Goal: Task Accomplishment & Management: Complete application form

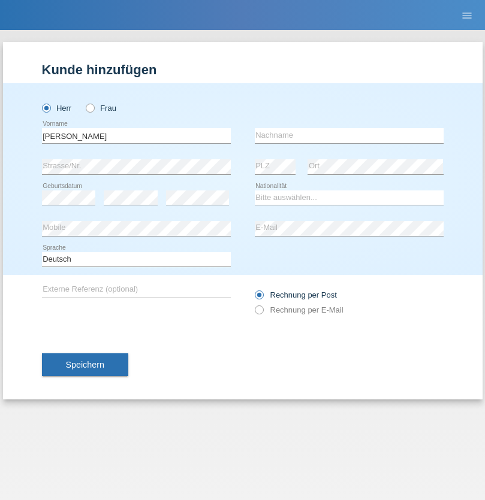
type input "[PERSON_NAME]"
click at [349, 135] on input "text" at bounding box center [349, 135] width 189 height 15
type input "Florin"
select select "RO"
select select "C"
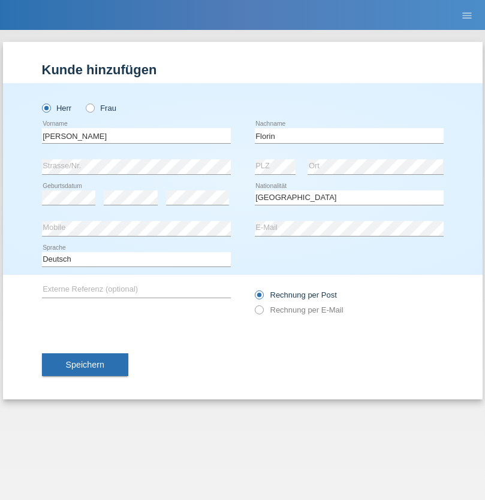
select select "29"
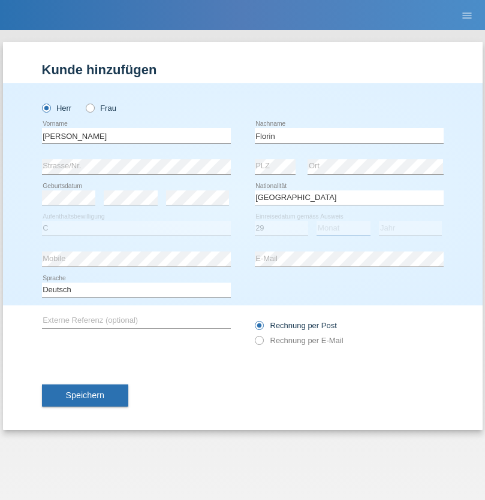
select select "02"
select select "2021"
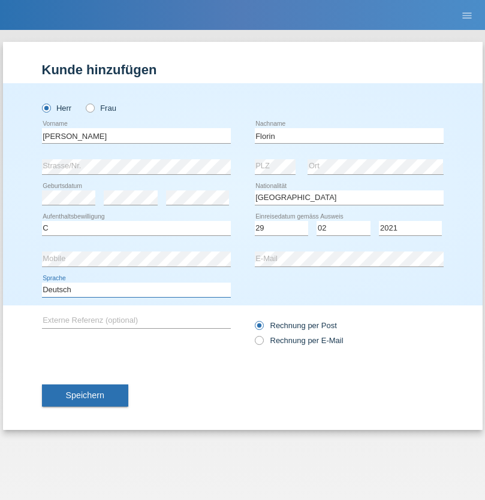
select select "en"
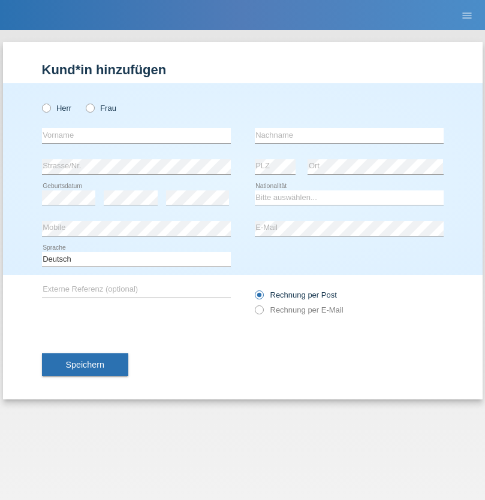
radio input "true"
click at [136, 135] on input "text" at bounding box center [136, 135] width 189 height 15
type input "Ruth"
click at [349, 135] on input "text" at bounding box center [349, 135] width 189 height 15
type input "Krebs"
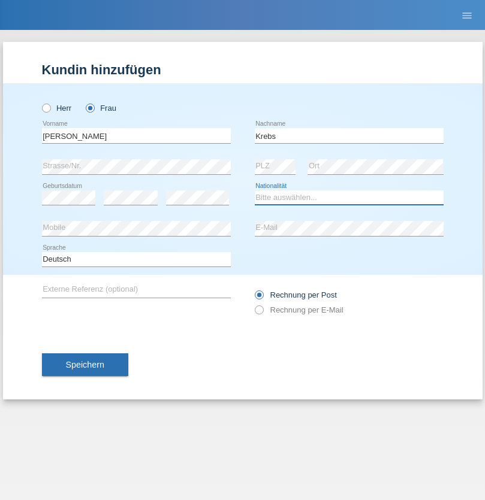
select select "CH"
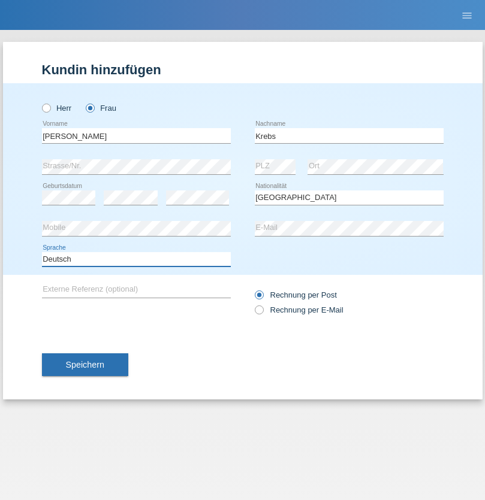
select select "en"
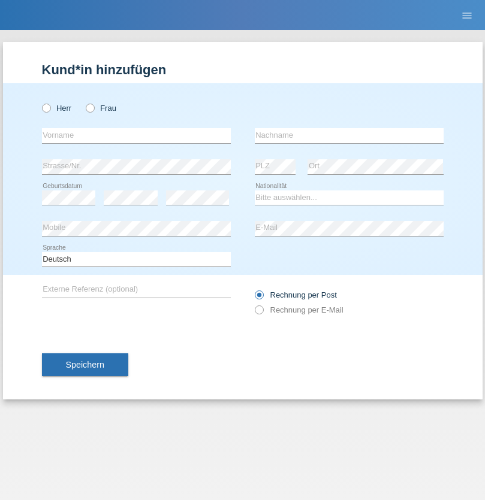
radio input "true"
click at [136, 135] on input "text" at bounding box center [136, 135] width 189 height 15
type input "Qovanaj"
click at [349, 135] on input "text" at bounding box center [349, 135] width 189 height 15
type input "Shaban"
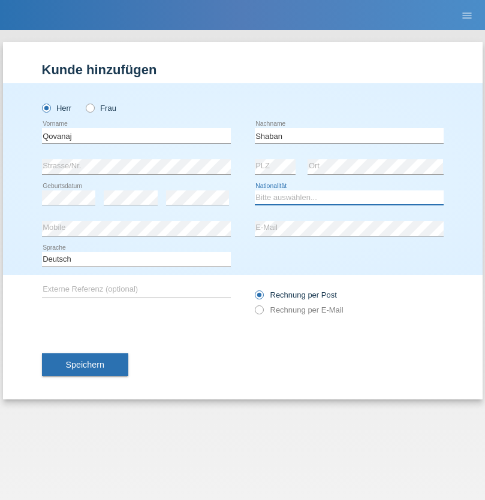
select select "CH"
radio input "true"
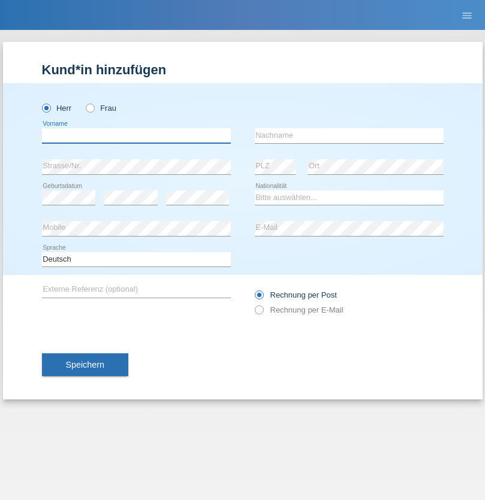
click at [136, 135] on input "text" at bounding box center [136, 135] width 189 height 15
type input "Mentor"
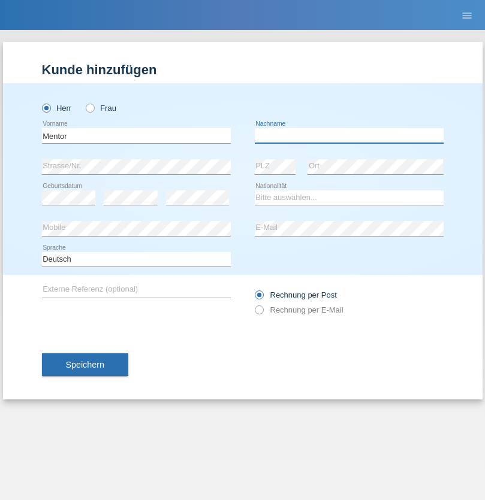
click at [349, 135] on input "text" at bounding box center [349, 135] width 189 height 15
type input "islami"
select select "XK"
select select "C"
select select "25"
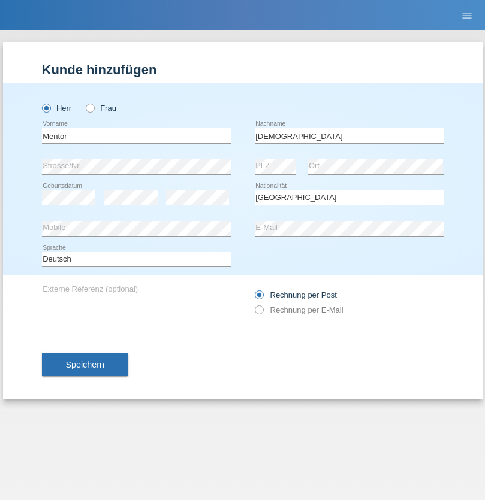
select select "05"
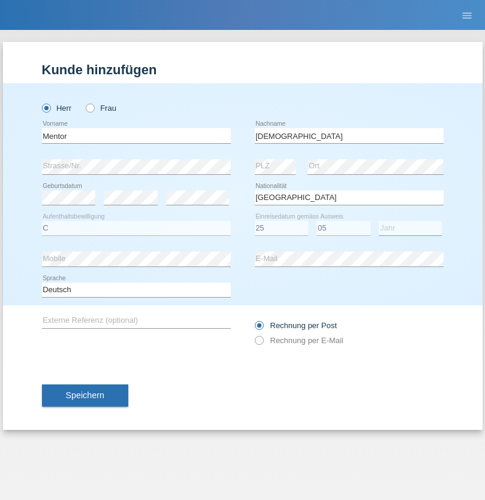
select select "1971"
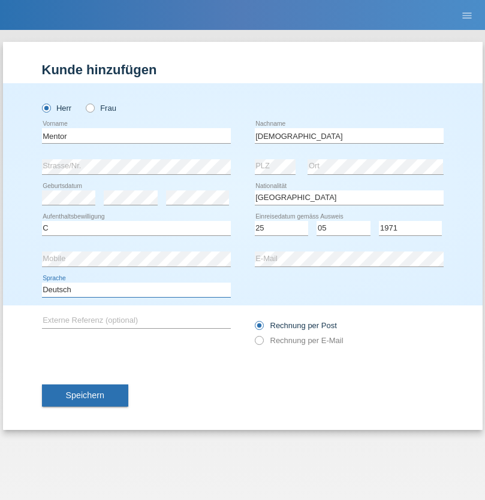
select select "en"
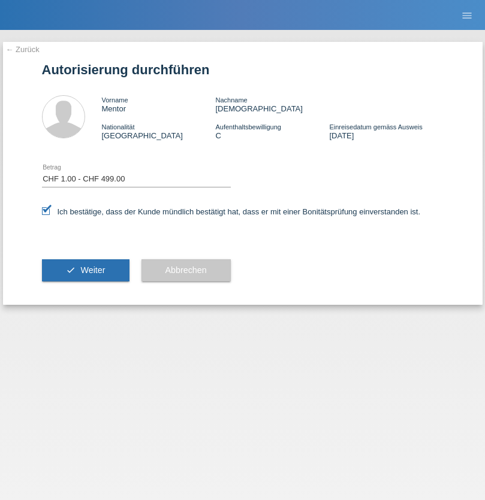
select select "1"
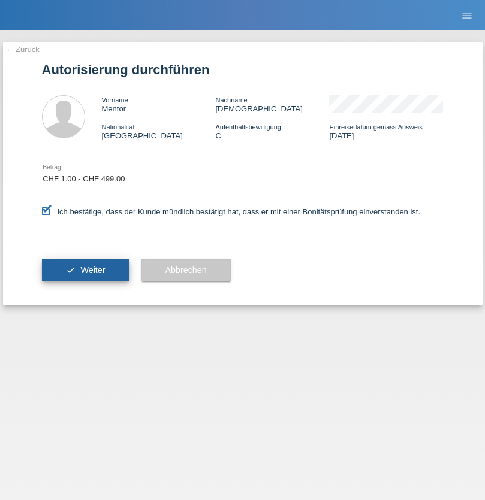
click at [85, 270] on span "Weiter" at bounding box center [92, 270] width 25 height 10
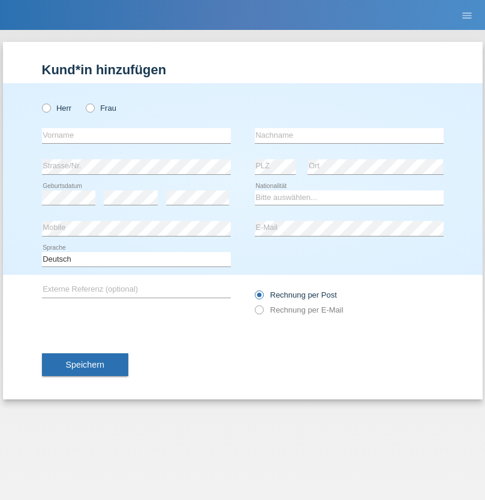
radio input "true"
click at [136, 135] on input "text" at bounding box center [136, 135] width 189 height 15
type input "Marian"
click at [349, 135] on input "text" at bounding box center [349, 135] width 189 height 15
type input "Matusa"
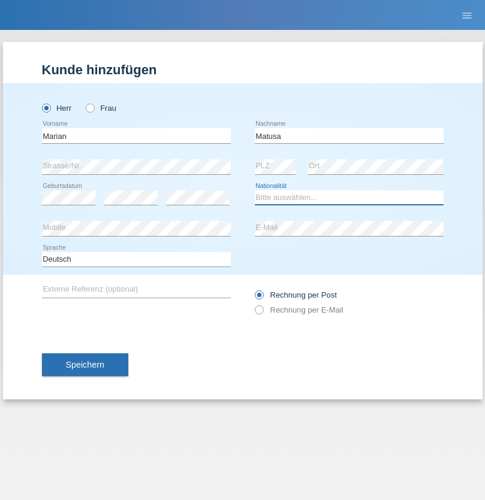
select select "RO"
select select "C"
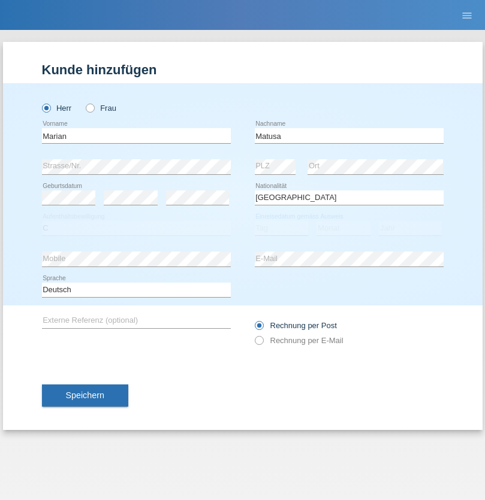
select select "01"
select select "06"
select select "2016"
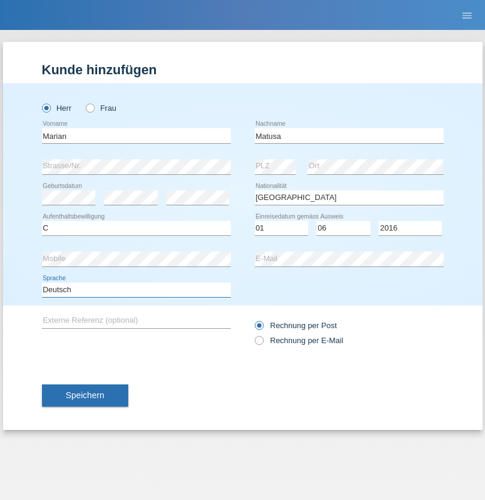
select select "en"
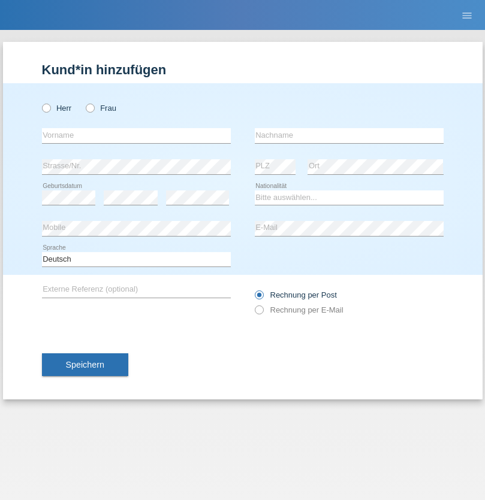
radio input "true"
click at [136, 135] on input "text" at bounding box center [136, 135] width 189 height 15
type input "Marco"
click at [349, 135] on input "text" at bounding box center [349, 135] width 189 height 15
type input "Weinlein"
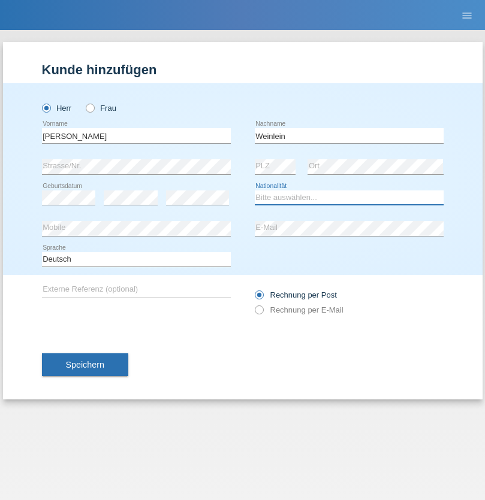
select select "CH"
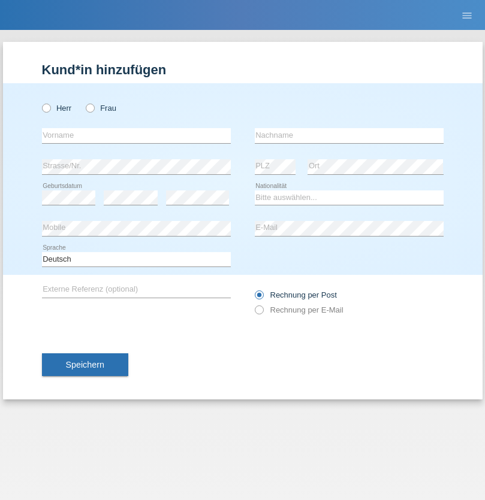
radio input "true"
click at [136, 135] on input "text" at bounding box center [136, 135] width 189 height 15
type input "Jashari lmeri"
click at [349, 135] on input "text" at bounding box center [349, 135] width 189 height 15
type input "Rabije"
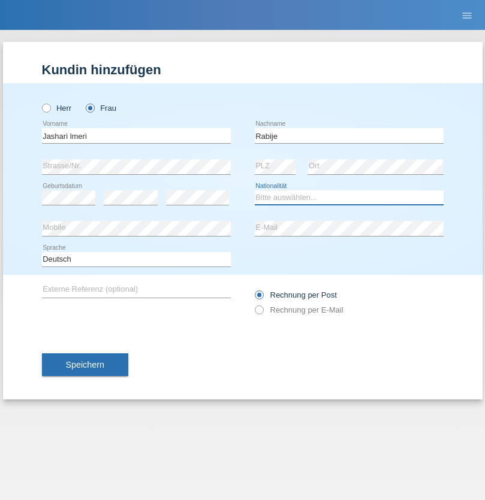
select select "CH"
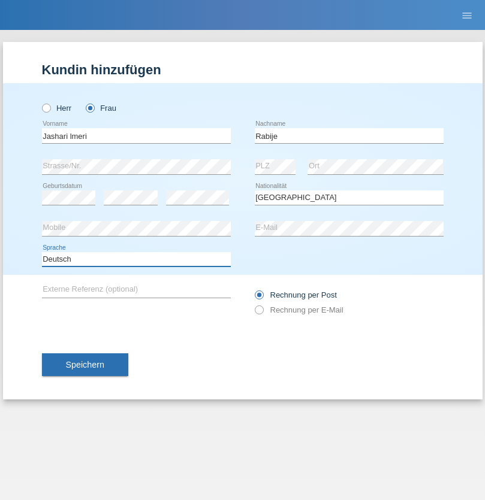
select select "en"
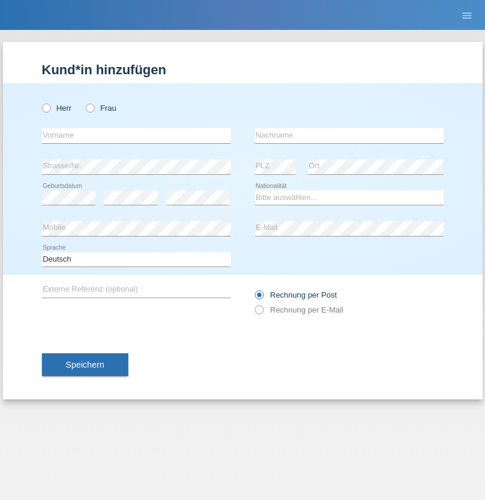
radio input "true"
click at [136, 135] on input "text" at bounding box center [136, 135] width 189 height 15
type input "firat"
click at [349, 135] on input "text" at bounding box center [349, 135] width 189 height 15
type input "kara"
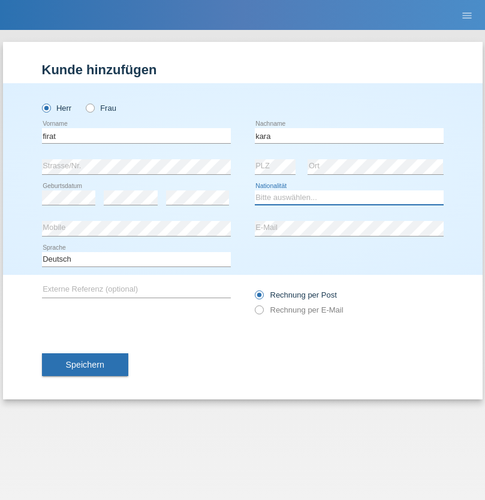
select select "CH"
radio input "true"
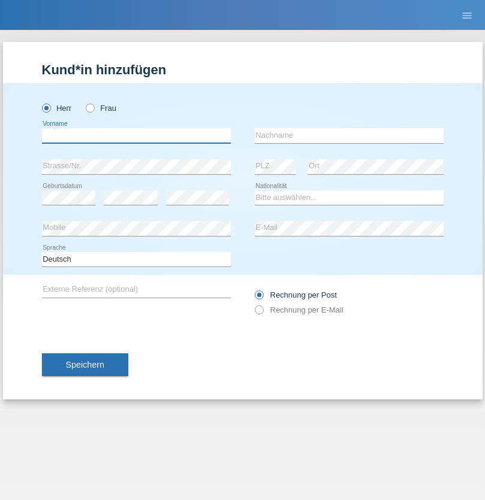
click at [136, 135] on input "text" at bounding box center [136, 135] width 189 height 15
type input "Gigov"
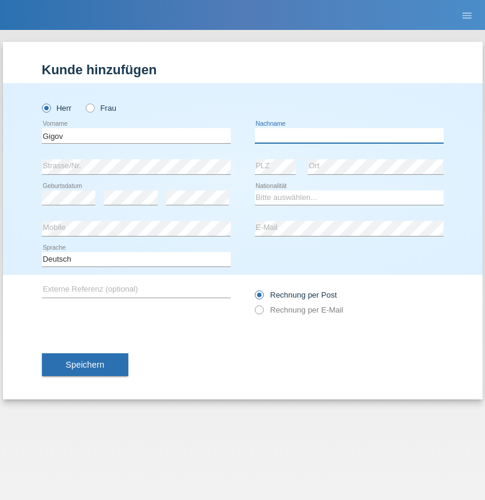
click at [349, 135] on input "text" at bounding box center [349, 135] width 189 height 15
type input "Zhan"
select select "BG"
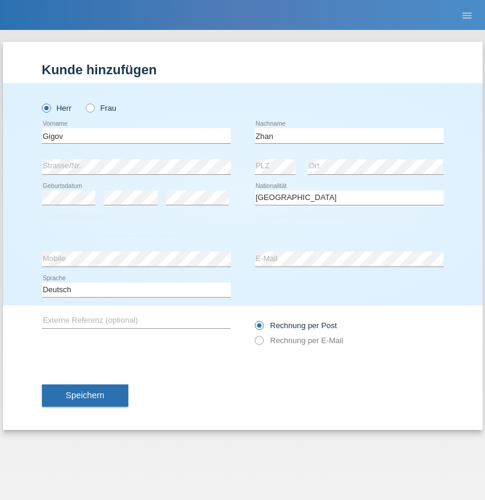
select select "C"
select select "23"
select select "10"
select select "2021"
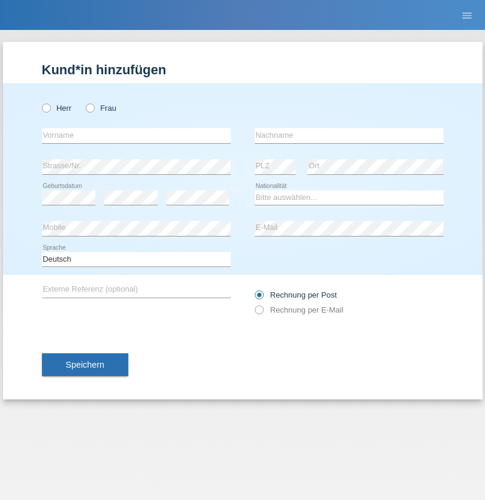
radio input "true"
click at [136, 135] on input "text" at bounding box center [136, 135] width 189 height 15
type input "Amand"
click at [349, 135] on input "text" at bounding box center [349, 135] width 189 height 15
type input "Pires"
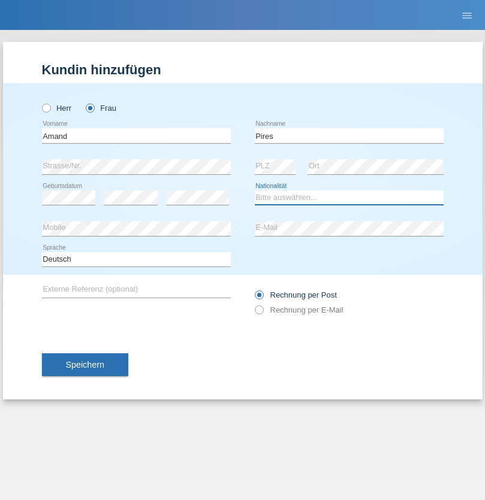
select select "CH"
radio input "true"
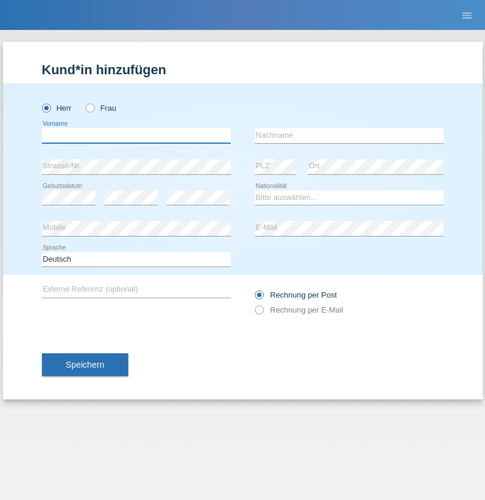
click at [136, 135] on input "text" at bounding box center [136, 135] width 189 height 15
type input "Anwar"
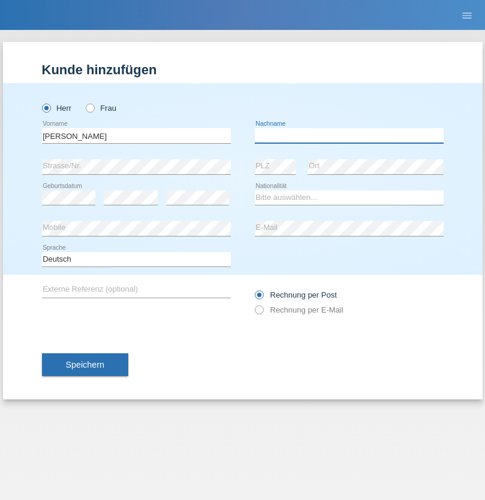
click at [349, 135] on input "text" at bounding box center [349, 135] width 189 height 15
type input "Saidi"
select select "CH"
radio input "true"
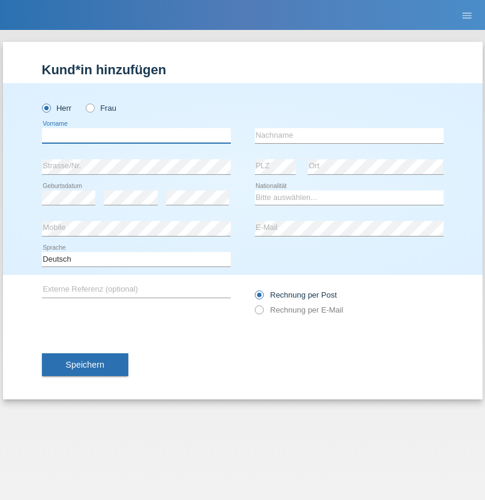
click at [136, 135] on input "text" at bounding box center [136, 135] width 189 height 15
type input "Matusa"
click at [349, 135] on input "text" at bounding box center [349, 135] width 189 height 15
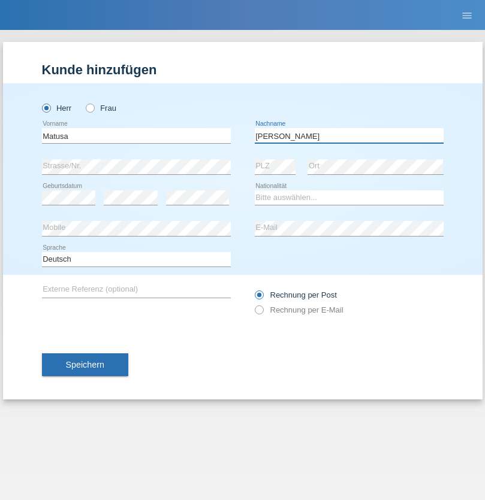
type input "Marian valentin"
select select "OM"
select select "C"
select select "01"
select select "06"
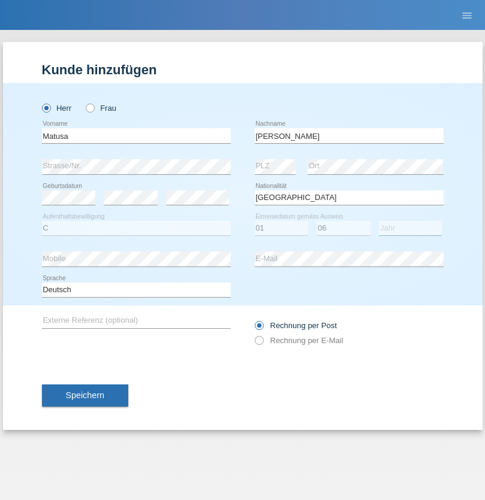
select select "2016"
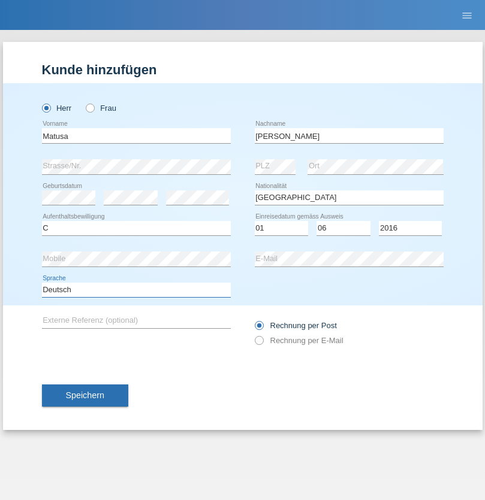
select select "en"
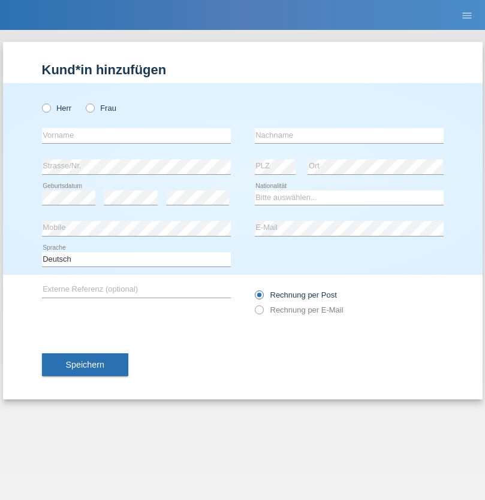
radio input "true"
click at [136, 135] on input "text" at bounding box center [136, 135] width 189 height 15
type input "[PERSON_NAME]"
click at [349, 135] on input "text" at bounding box center [349, 135] width 189 height 15
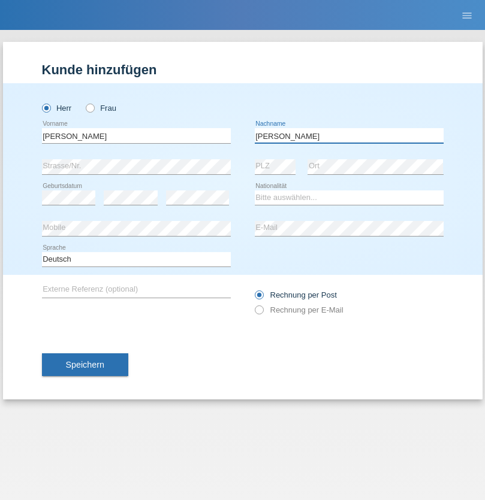
type input "[PERSON_NAME]"
select select "PT"
select select "C"
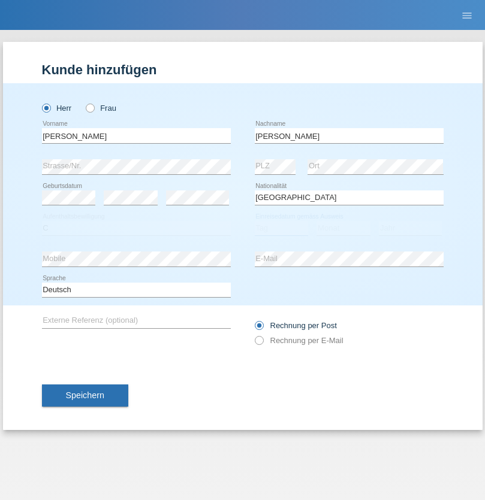
select select "23"
select select "08"
select select "2021"
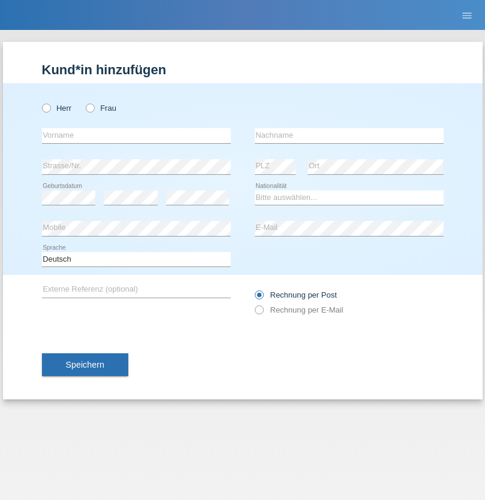
radio input "true"
click at [136, 135] on input "text" at bounding box center [136, 135] width 189 height 15
type input "[PERSON_NAME]"
click at [349, 135] on input "text" at bounding box center [349, 135] width 189 height 15
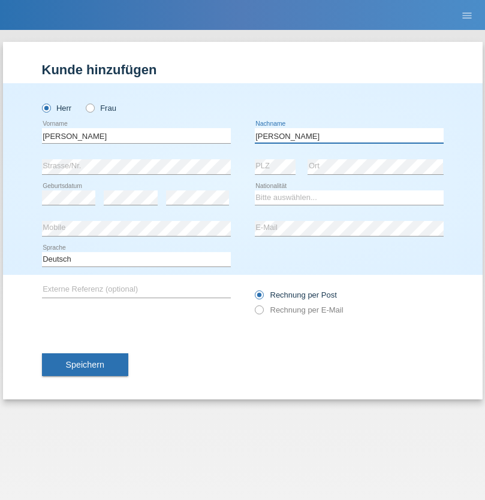
type input "[PERSON_NAME]"
select select "CH"
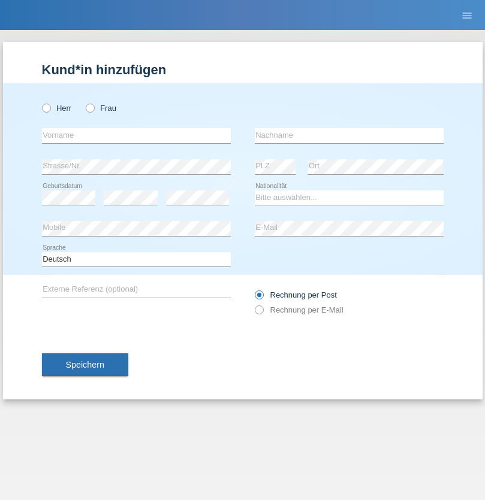
radio input "true"
click at [136, 135] on input "text" at bounding box center [136, 135] width 189 height 15
type input "Szilvia"
click at [349, 135] on input "text" at bounding box center [349, 135] width 189 height 15
type input "Olakh"
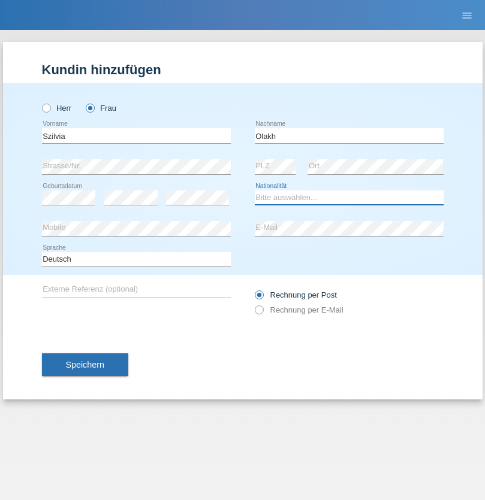
select select "UA"
select select "C"
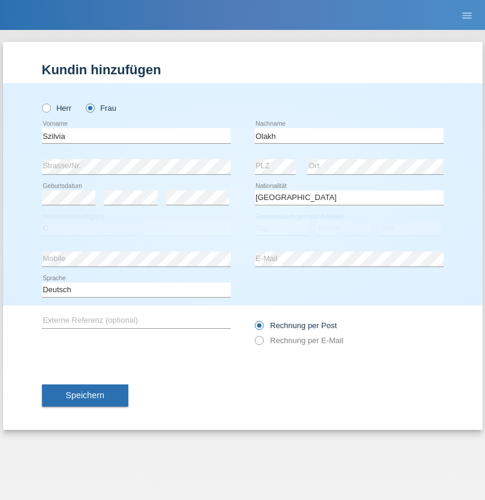
select select "15"
select select "09"
select select "2021"
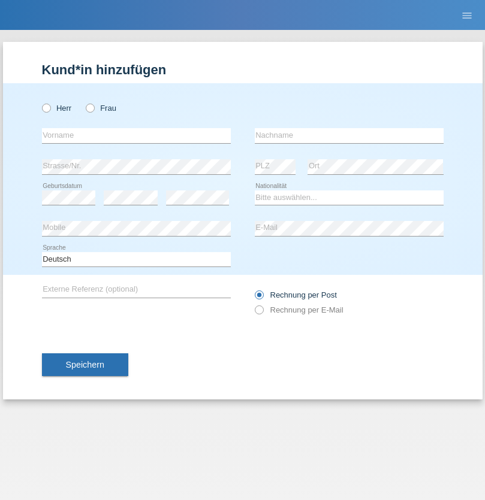
radio input "true"
click at [136, 135] on input "text" at bounding box center [136, 135] width 189 height 15
type input "Asrit"
click at [349, 135] on input "text" at bounding box center [349, 135] width 189 height 15
type input "Kupa"
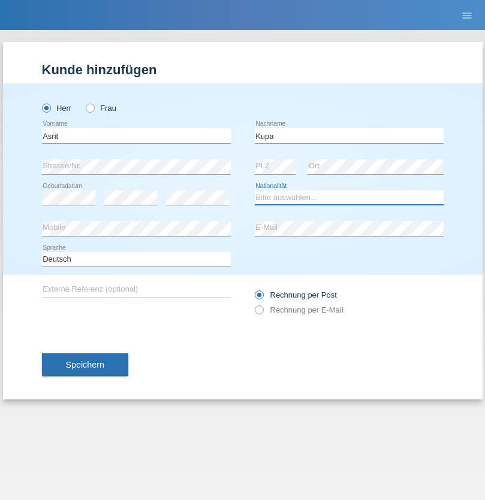
select select "MK"
select select "C"
select select "27"
select select "05"
radio input "true"
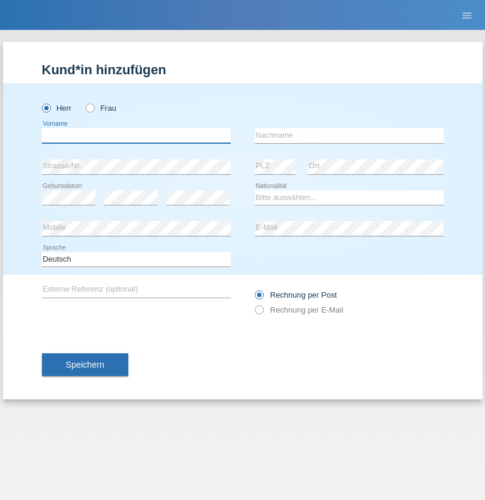
click at [136, 135] on input "text" at bounding box center [136, 135] width 189 height 15
type input "[PERSON_NAME]"
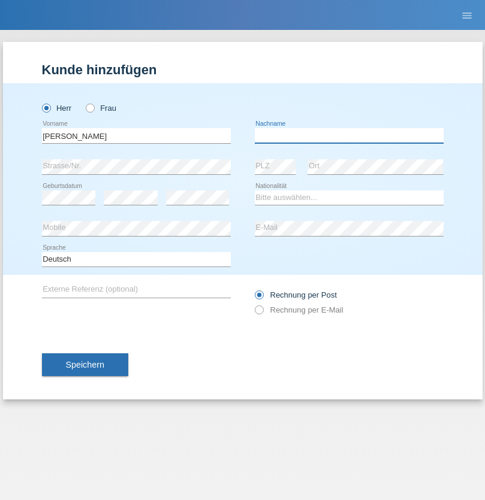
click at [349, 135] on input "text" at bounding box center [349, 135] width 189 height 15
type input "[PERSON_NAME]"
select select "SY"
select select "C"
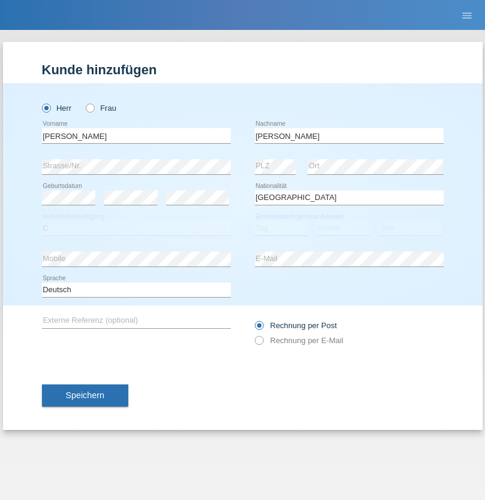
select select "15"
select select "09"
select select "2021"
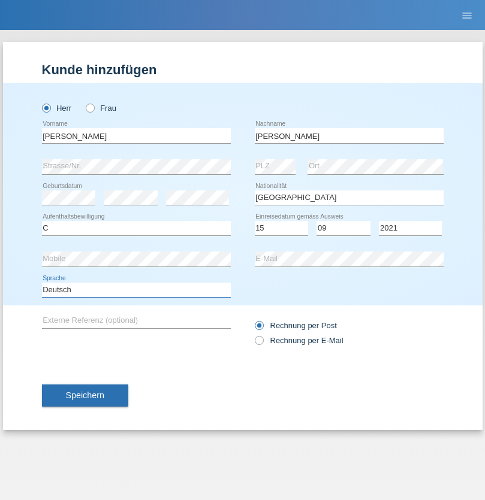
select select "en"
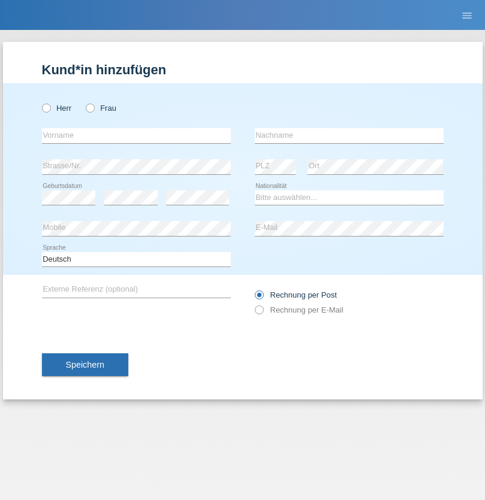
radio input "true"
select select "CH"
radio input "true"
click at [136, 135] on input "text" at bounding box center [136, 135] width 189 height 15
type input "[PERSON_NAME]"
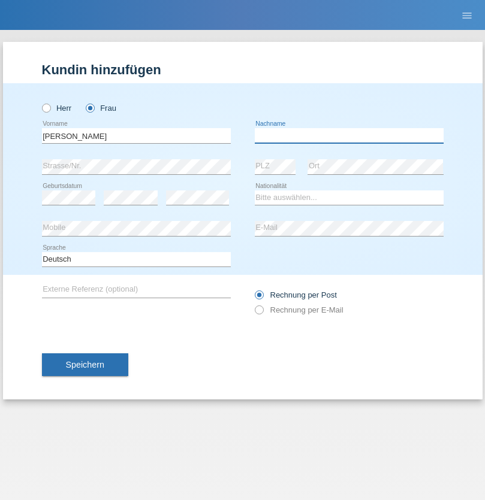
click at [349, 135] on input "text" at bounding box center [349, 135] width 189 height 15
type input "Bacic"
select select "CH"
